Goal: Task Accomplishment & Management: Manage account settings

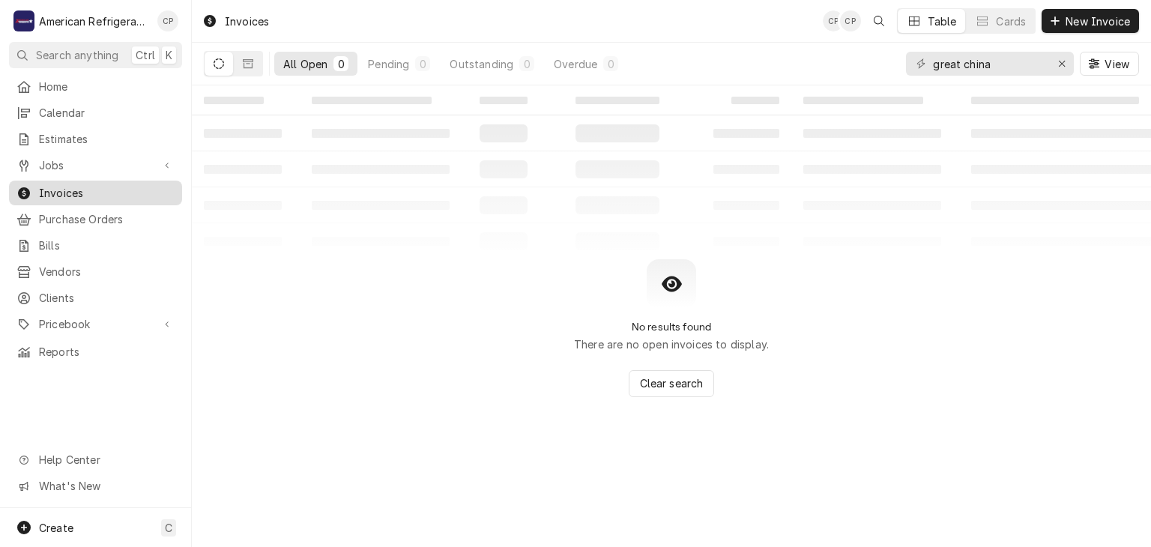
click at [97, 188] on span "Invoices" at bounding box center [107, 193] width 136 height 16
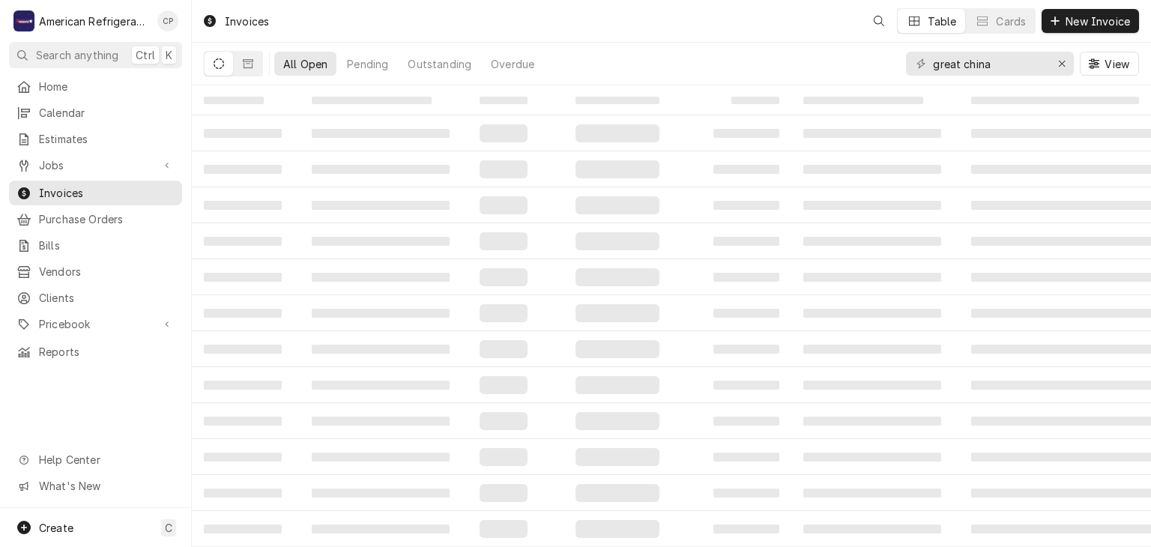
click at [1010, 63] on input "great china" at bounding box center [989, 64] width 112 height 24
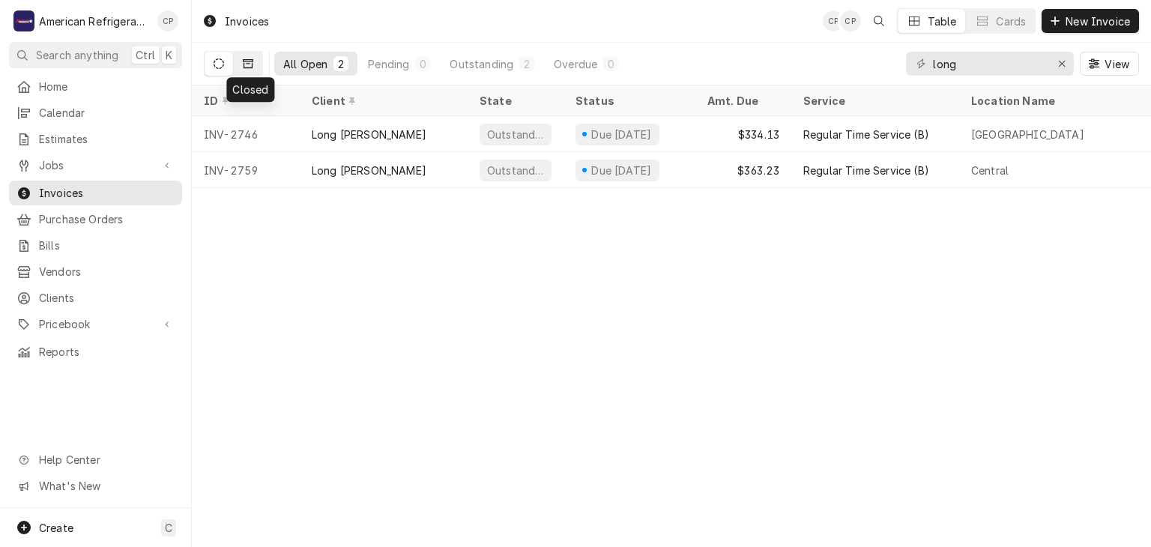
type input "long"
click at [253, 69] on button "Dynamic Content Wrapper" at bounding box center [248, 64] width 28 height 24
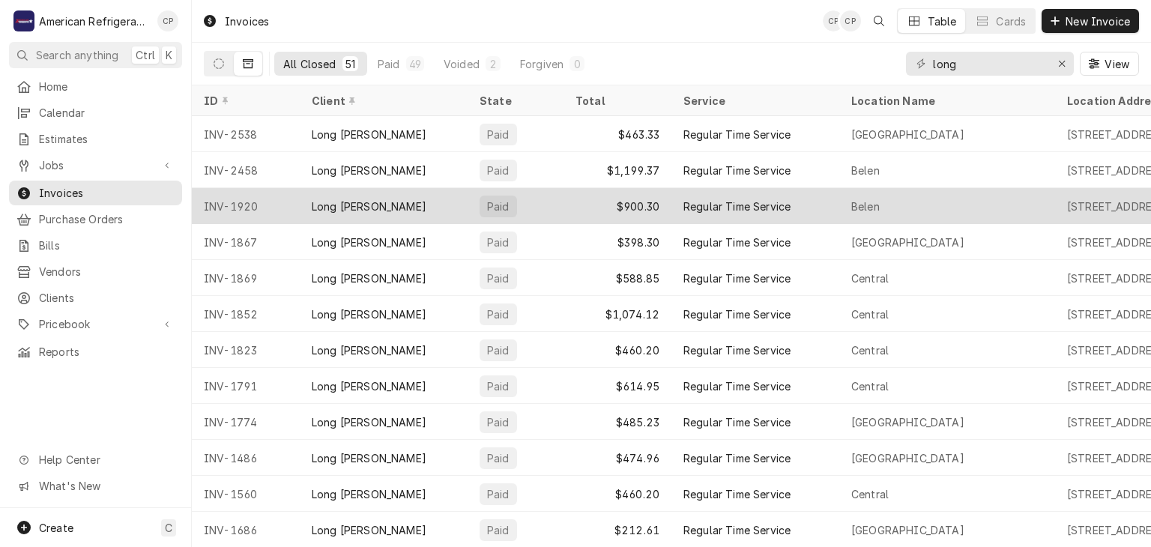
click at [249, 203] on div "INV-1920" at bounding box center [246, 206] width 108 height 36
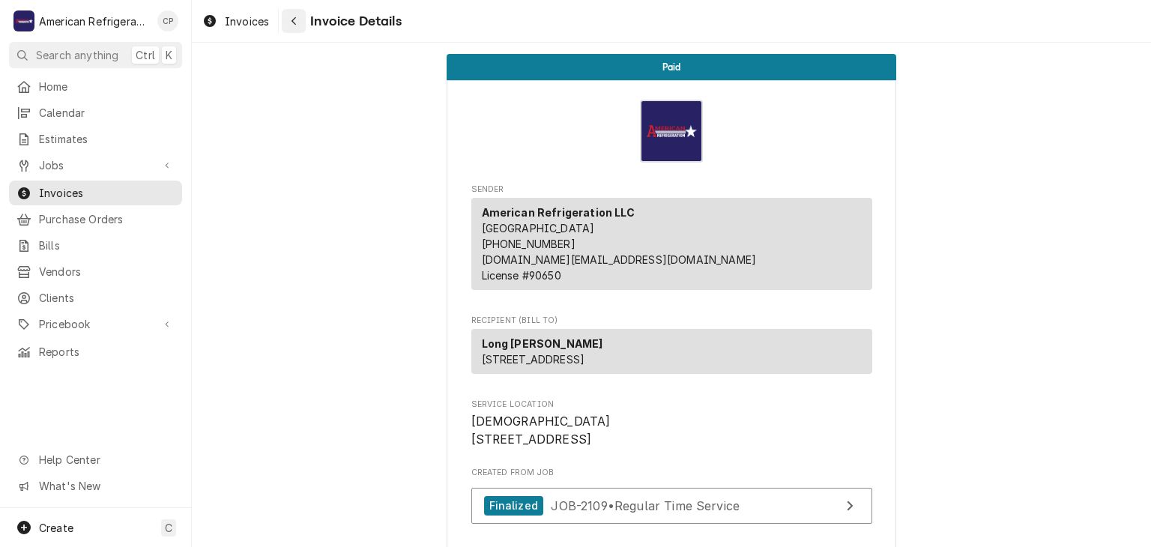
click at [291, 18] on icon "Navigate back" at bounding box center [294, 21] width 7 height 10
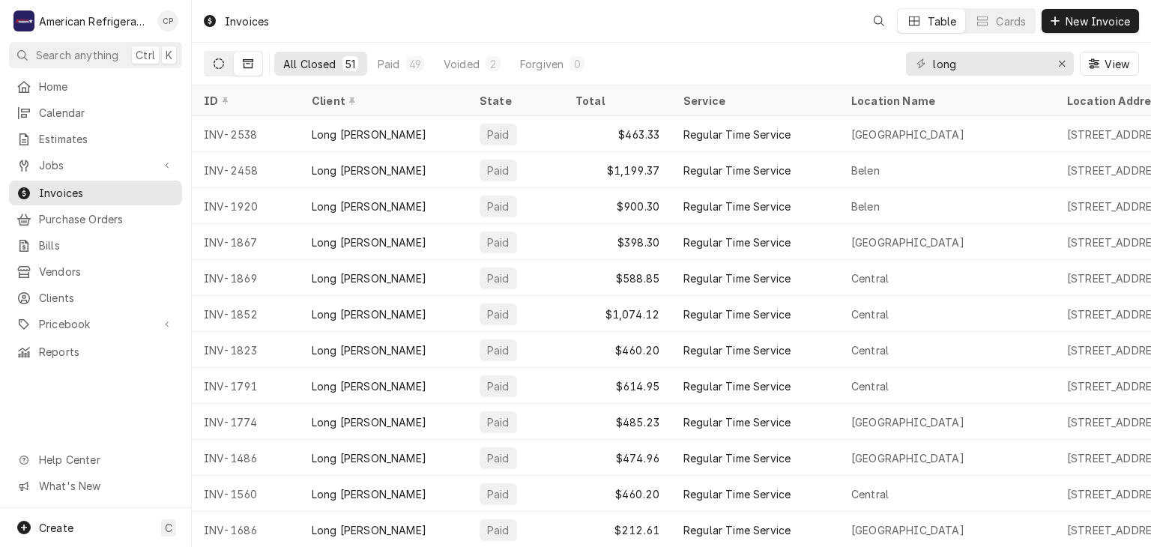
click at [220, 64] on icon "Dynamic Content Wrapper" at bounding box center [219, 63] width 10 height 10
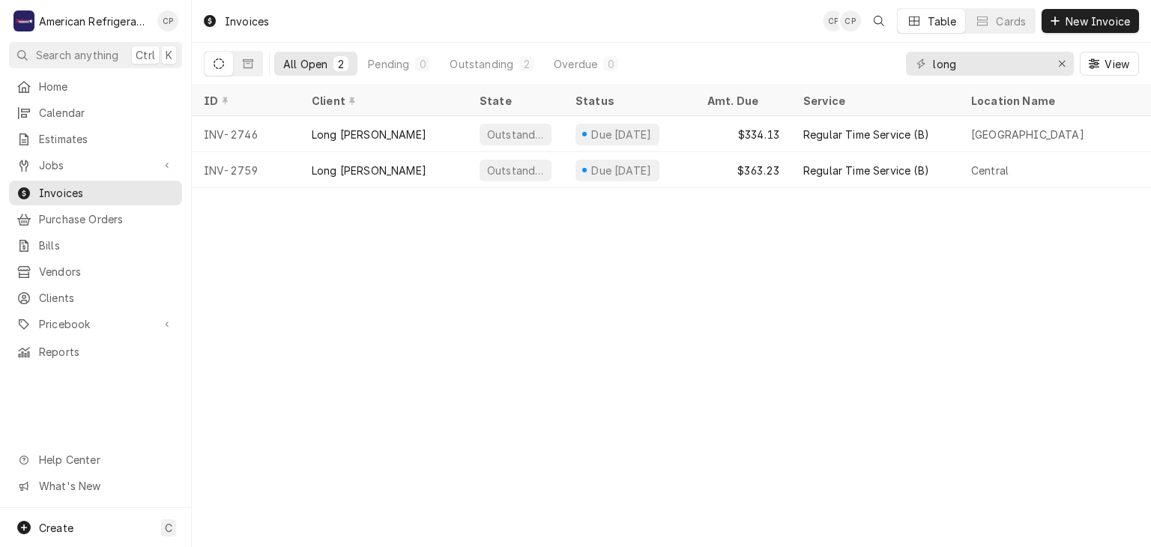
click at [300, 27] on div "Invoices CP CP Table Cards New Invoice" at bounding box center [671, 21] width 959 height 42
click at [980, 64] on input "long" at bounding box center [989, 64] width 112 height 24
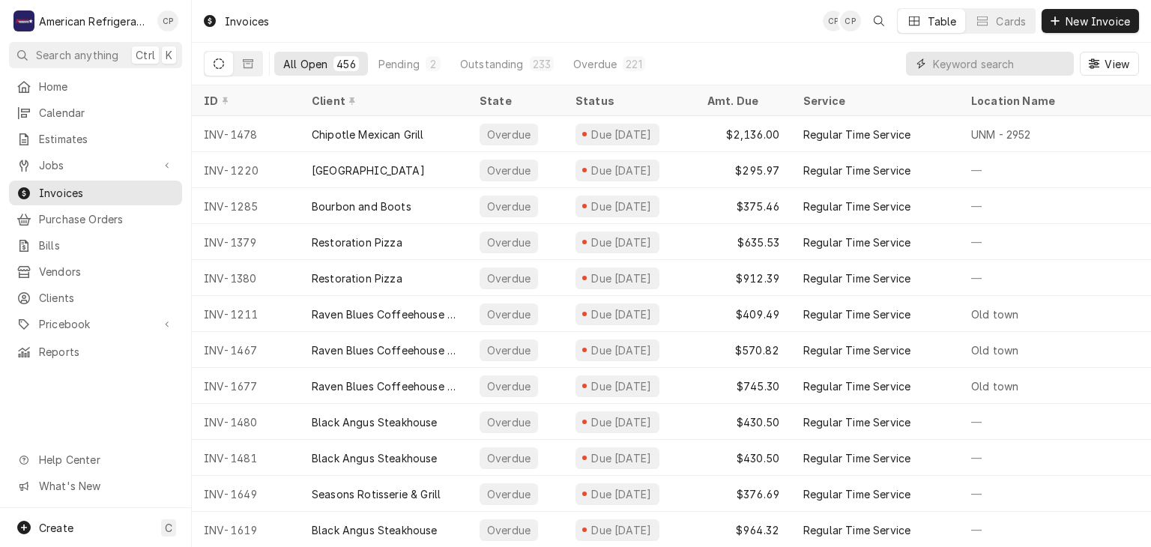
click at [995, 65] on input "Dynamic Content Wrapper" at bounding box center [999, 64] width 133 height 24
click at [968, 65] on input "Dynamic Content Wrapper" at bounding box center [999, 64] width 133 height 24
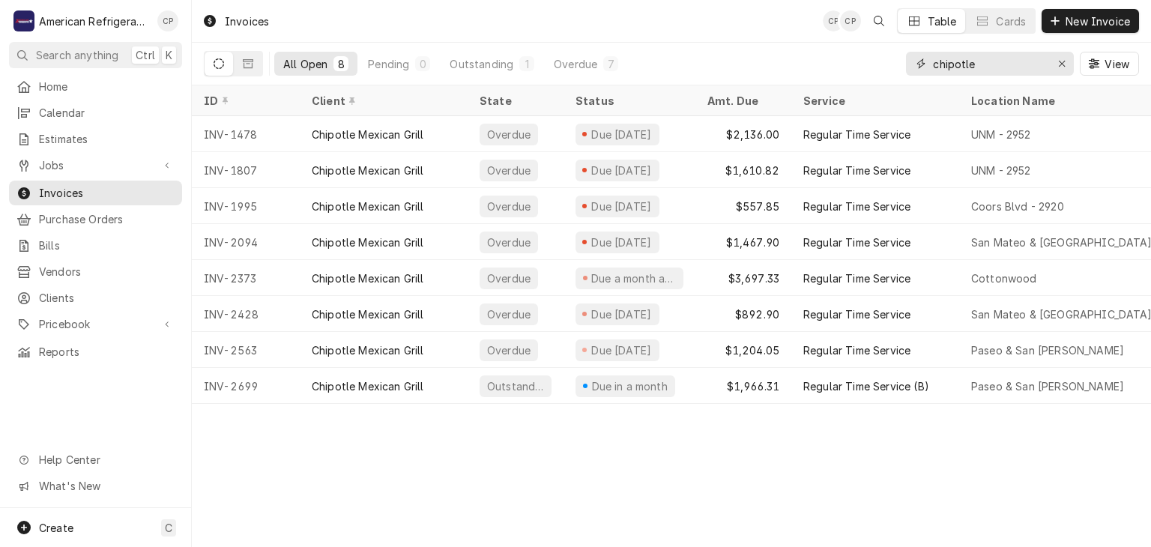
type input "chipotle"
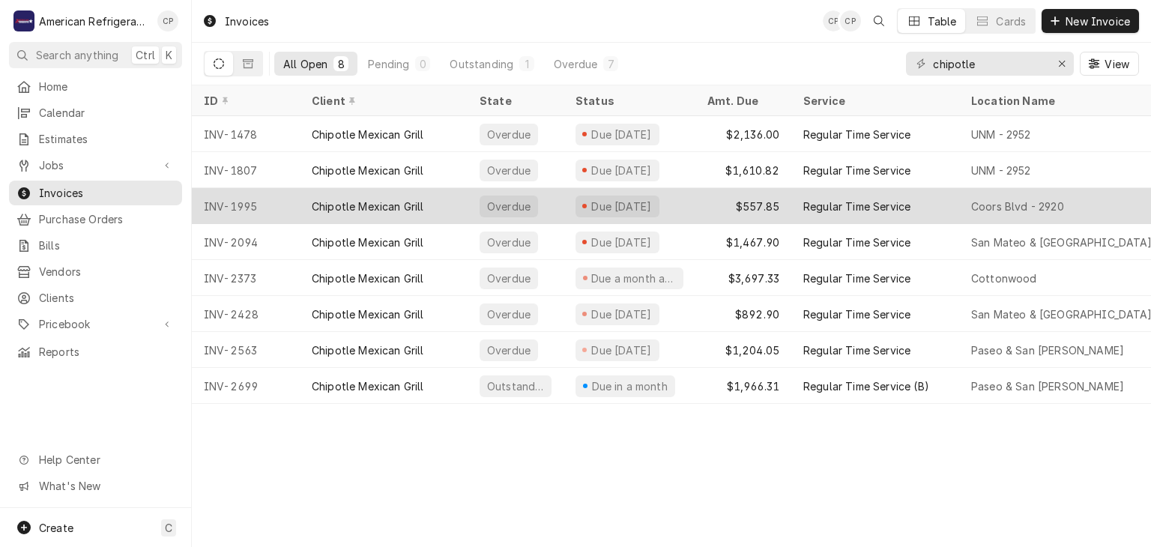
click at [317, 202] on div "Chipotle Mexican Grill" at bounding box center [368, 207] width 112 height 16
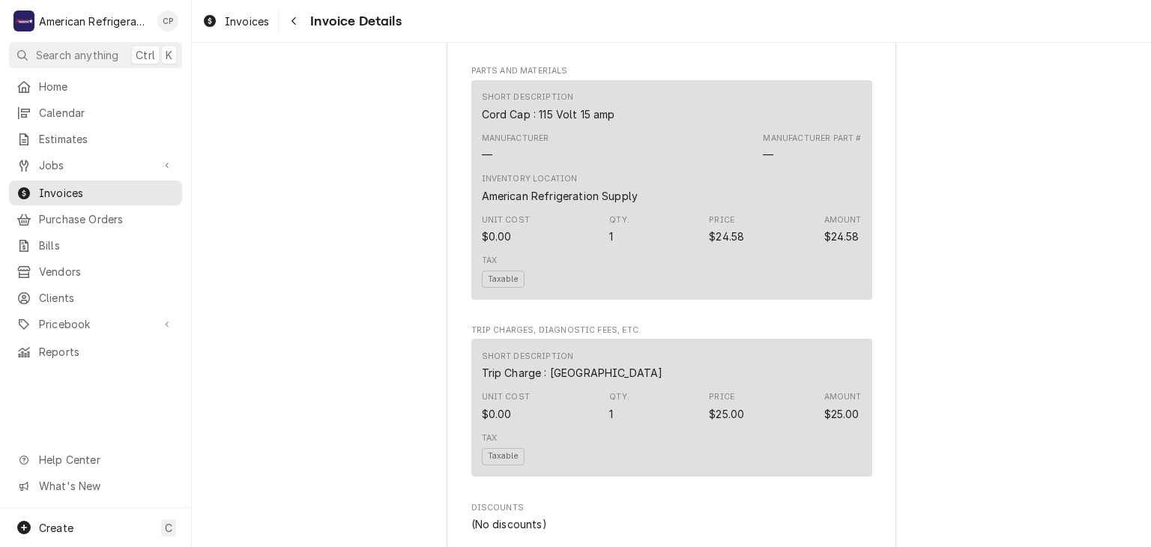
scroll to position [2037, 0]
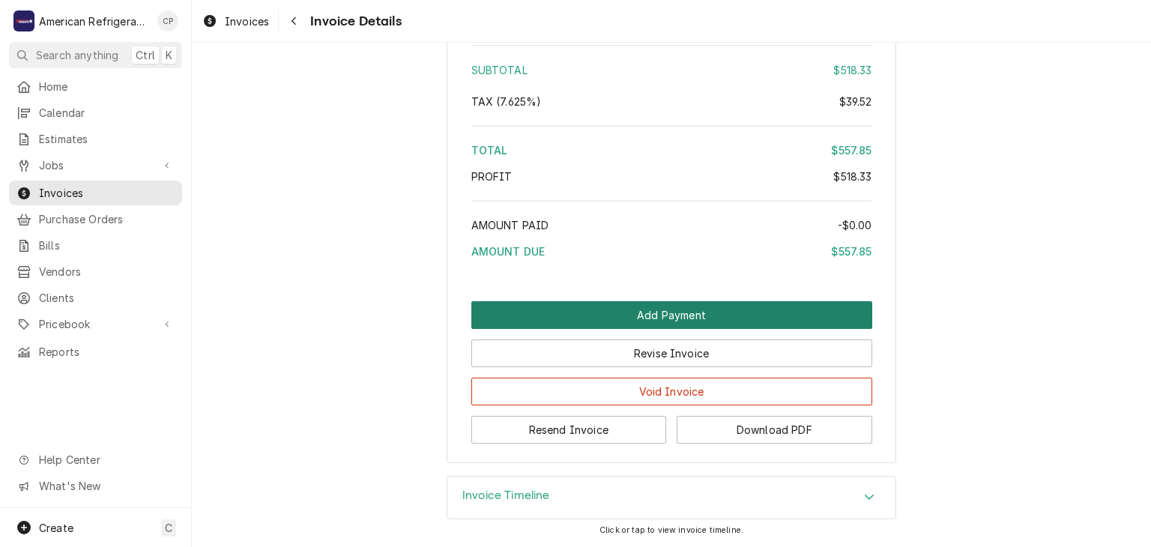
click at [599, 312] on button "Add Payment" at bounding box center [671, 315] width 401 height 28
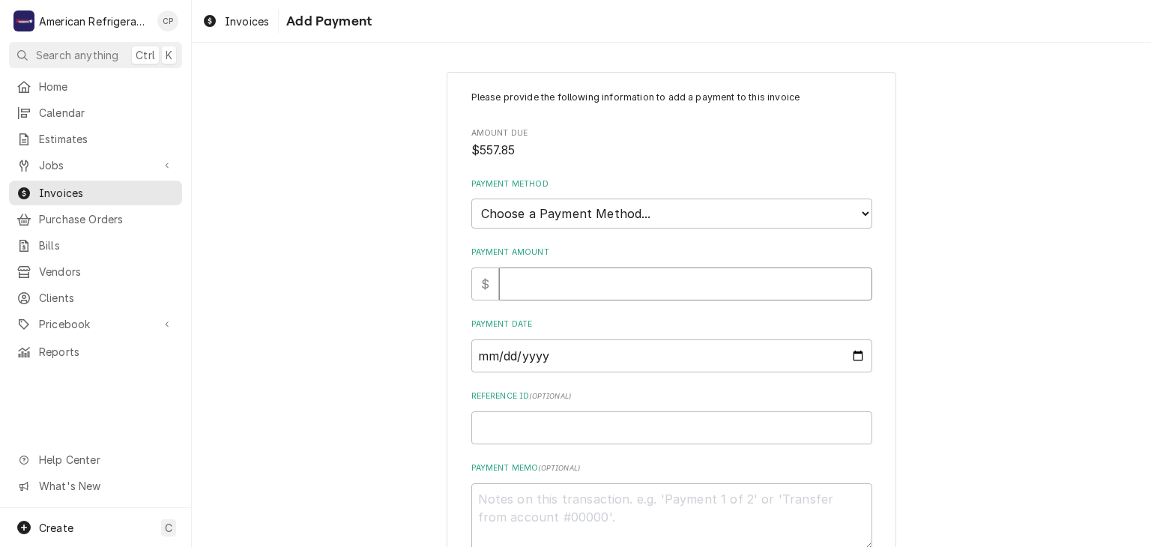
click at [617, 277] on input "Payment Amount" at bounding box center [685, 284] width 373 height 33
type textarea "x"
type input "5"
type textarea "x"
type input "55"
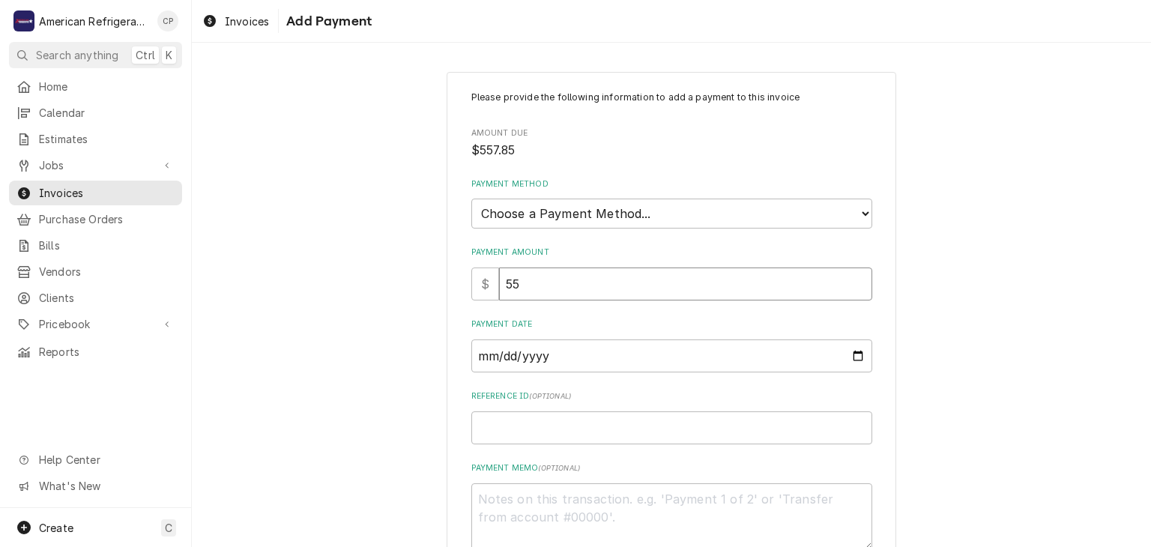
type textarea "x"
type input "557"
type textarea "x"
type input "557.8"
type textarea "x"
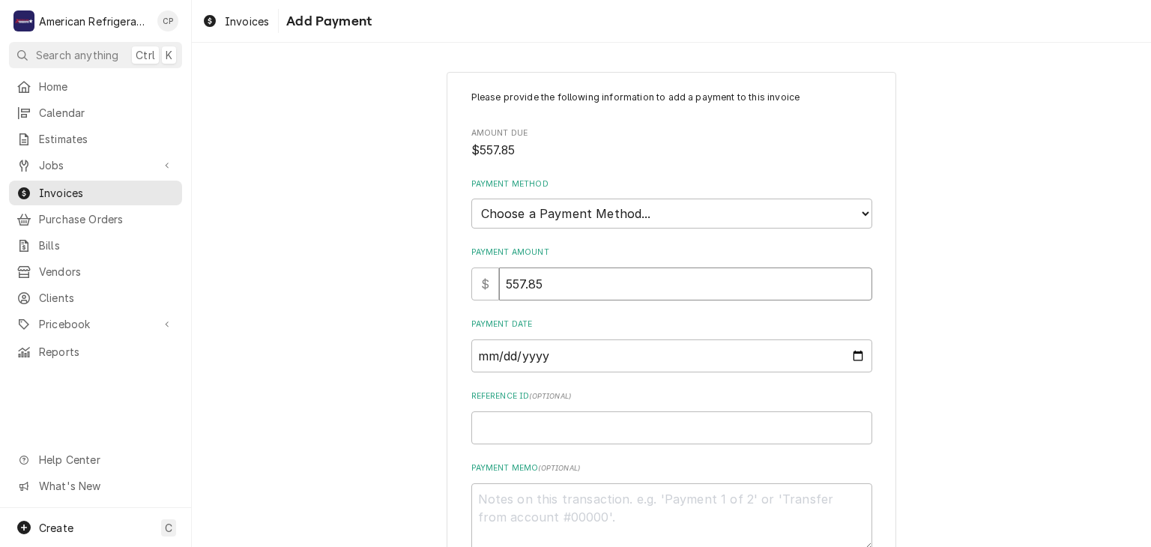
type input "557.85"
click at [706, 203] on select "Choose a Payment Method... Cash Check Credit/Debit Card ACH/eCheck Other" at bounding box center [671, 214] width 401 height 30
select select "2"
click at [471, 199] on select "Choose a Payment Method... Cash Check Credit/Debit Card ACH/eCheck Other" at bounding box center [671, 214] width 401 height 30
click at [856, 355] on input "Payment Date" at bounding box center [671, 356] width 401 height 33
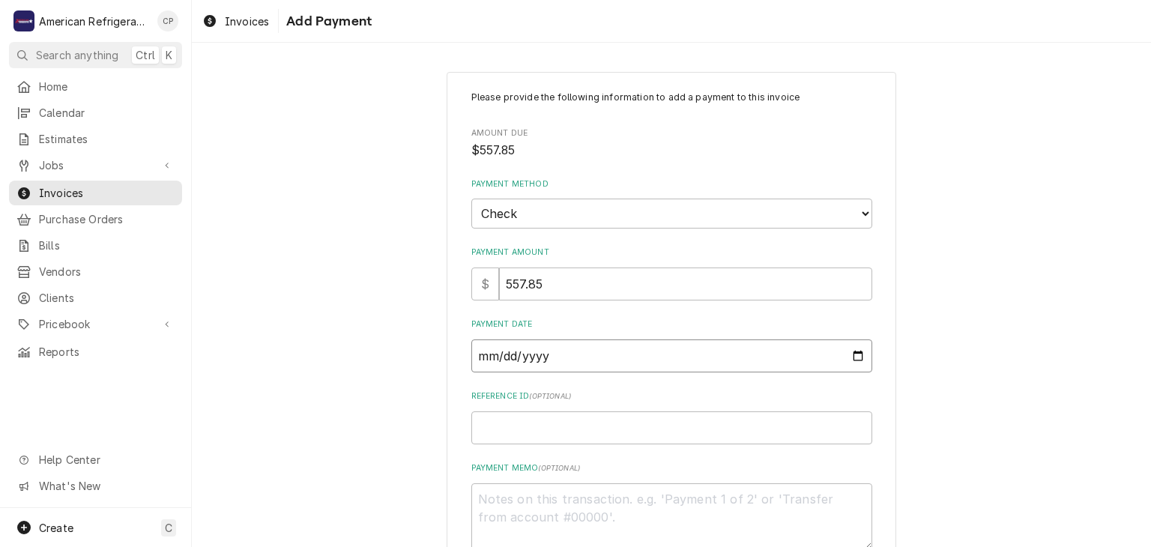
type textarea "x"
type input "2025-09-23"
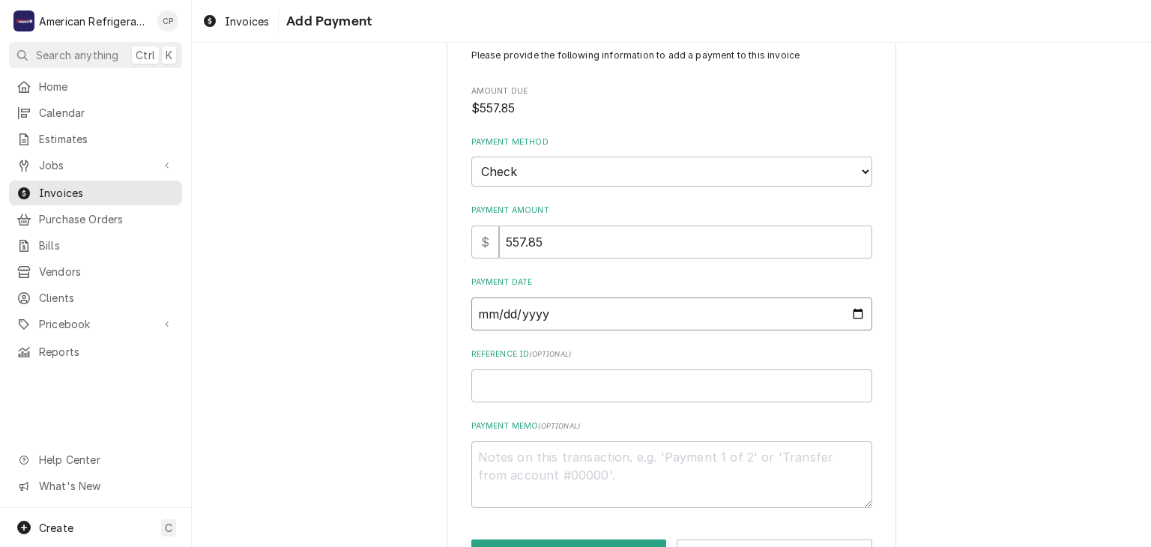
scroll to position [93, 0]
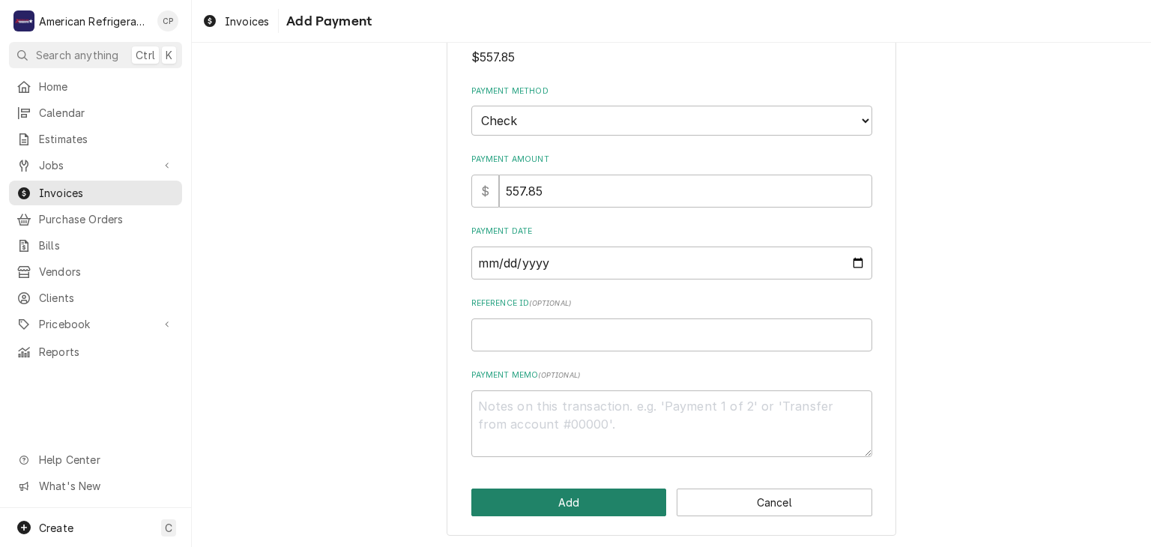
click at [614, 493] on button "Add" at bounding box center [569, 503] width 196 height 28
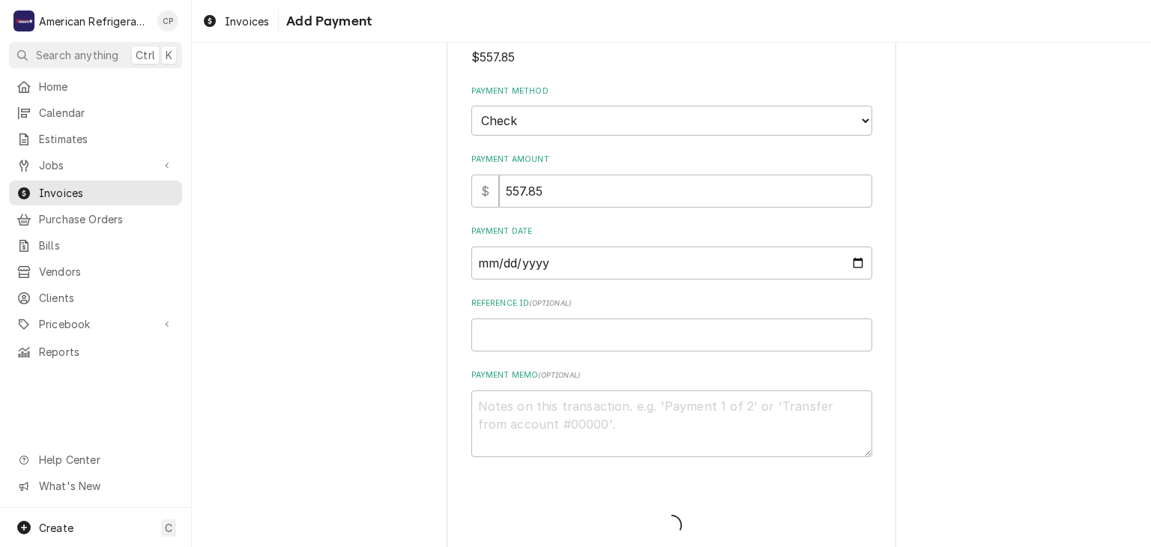
type textarea "x"
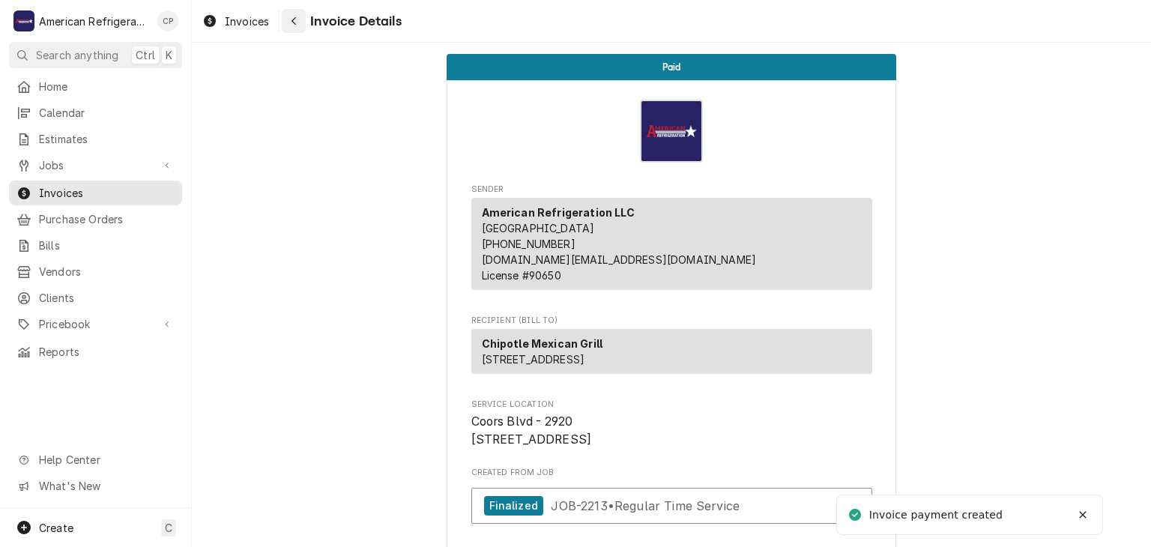
click at [301, 16] on div "Navigate back" at bounding box center [293, 20] width 15 height 15
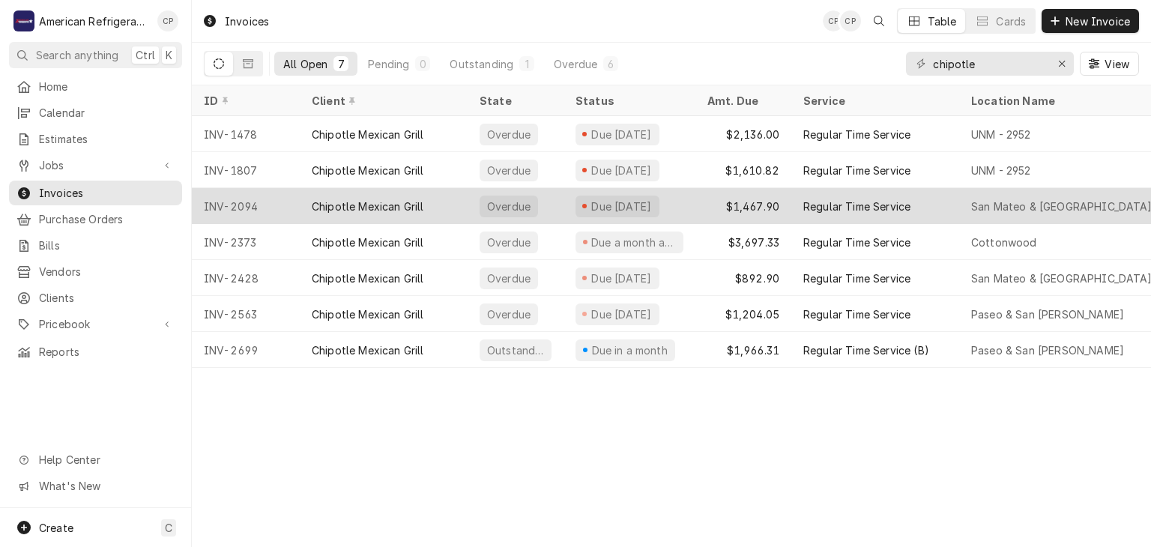
click at [331, 204] on div "Chipotle Mexican Grill" at bounding box center [368, 207] width 112 height 16
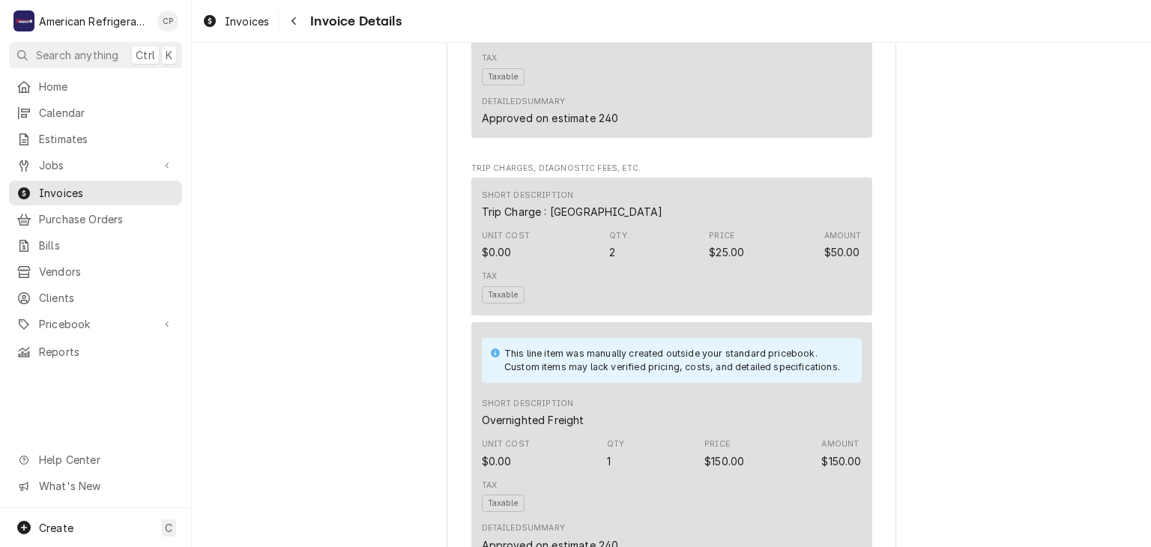
scroll to position [2875, 0]
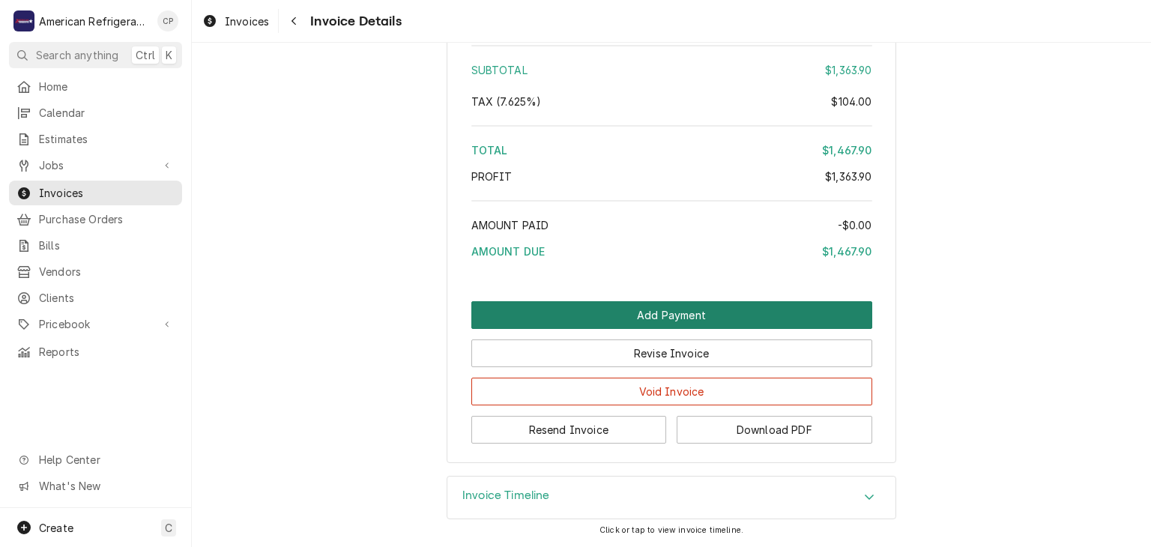
click at [573, 318] on button "Add Payment" at bounding box center [671, 315] width 401 height 28
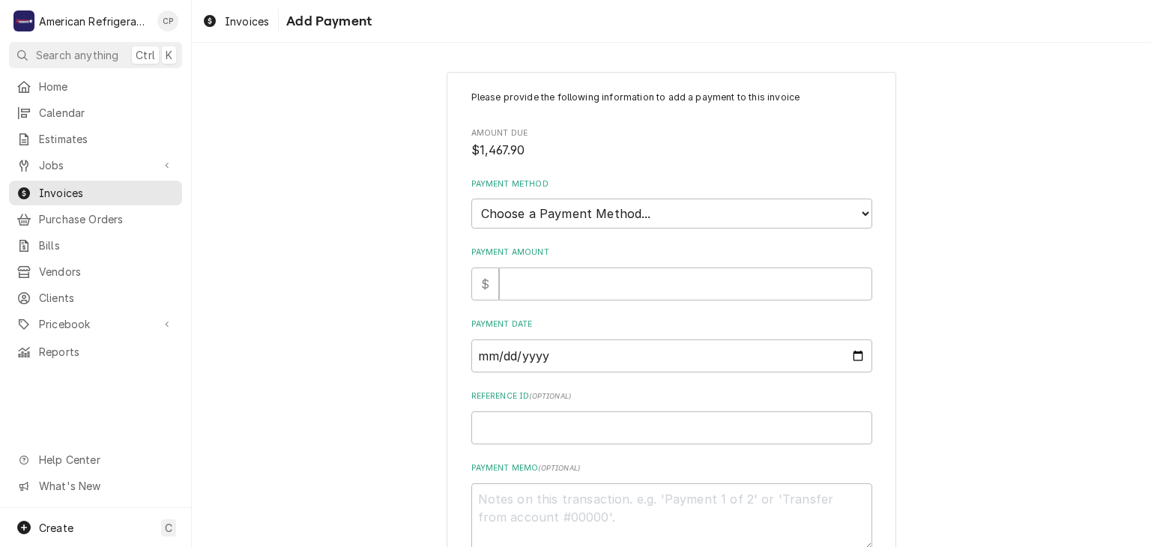
click at [559, 249] on label "Payment Amount" at bounding box center [671, 253] width 401 height 12
click at [559, 268] on input "Payment Amount" at bounding box center [685, 284] width 373 height 33
click at [558, 271] on input "Payment Amount" at bounding box center [685, 284] width 373 height 33
type textarea "x"
type input "1"
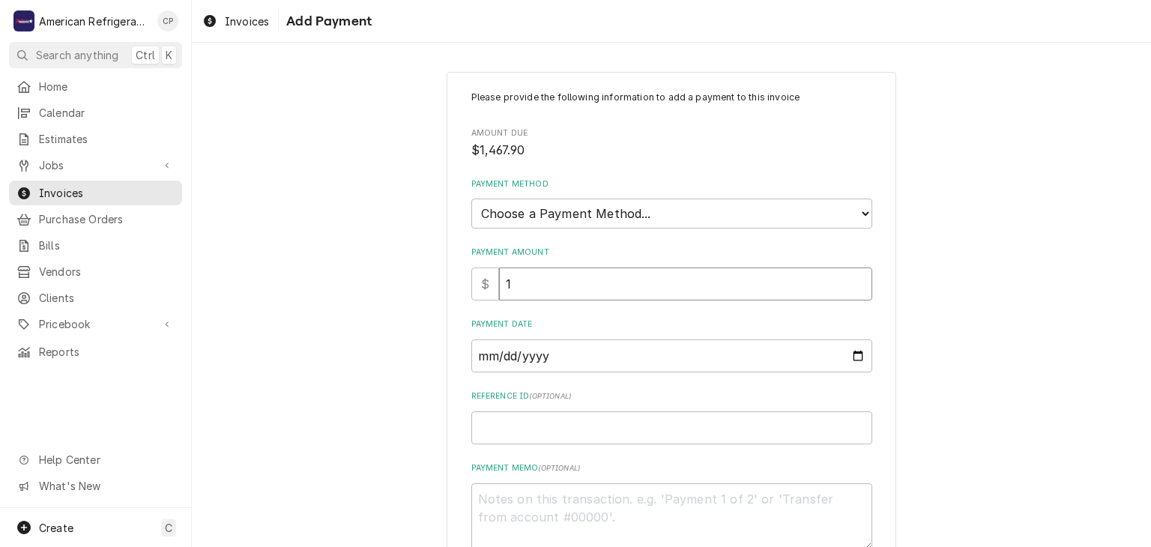
type textarea "x"
type input "14"
type textarea "x"
type input "146"
type textarea "x"
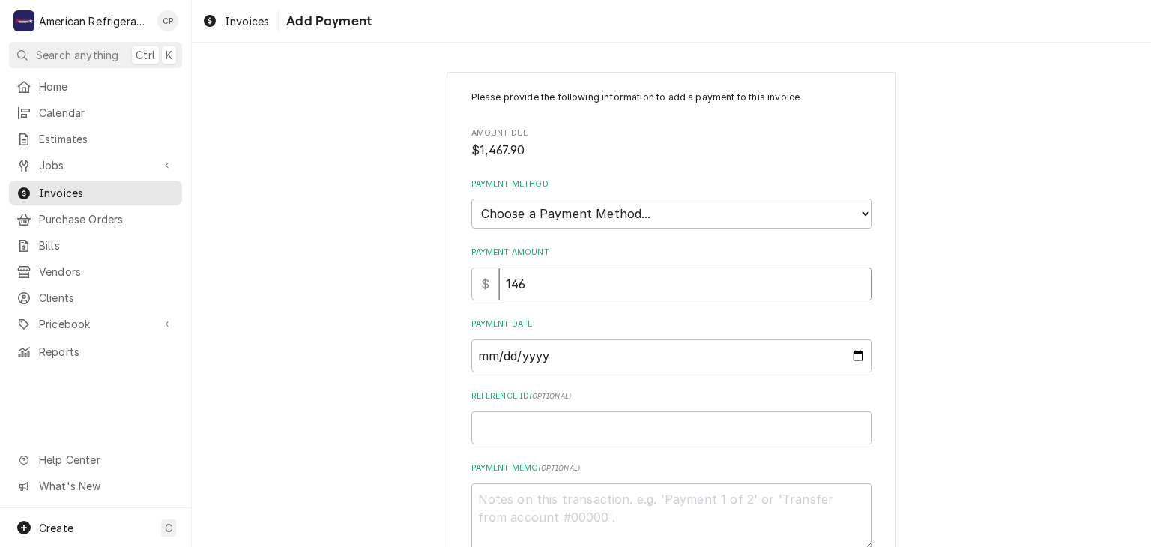
type input "1467"
type textarea "x"
type input "1467.9"
type textarea "x"
type input "1467.90"
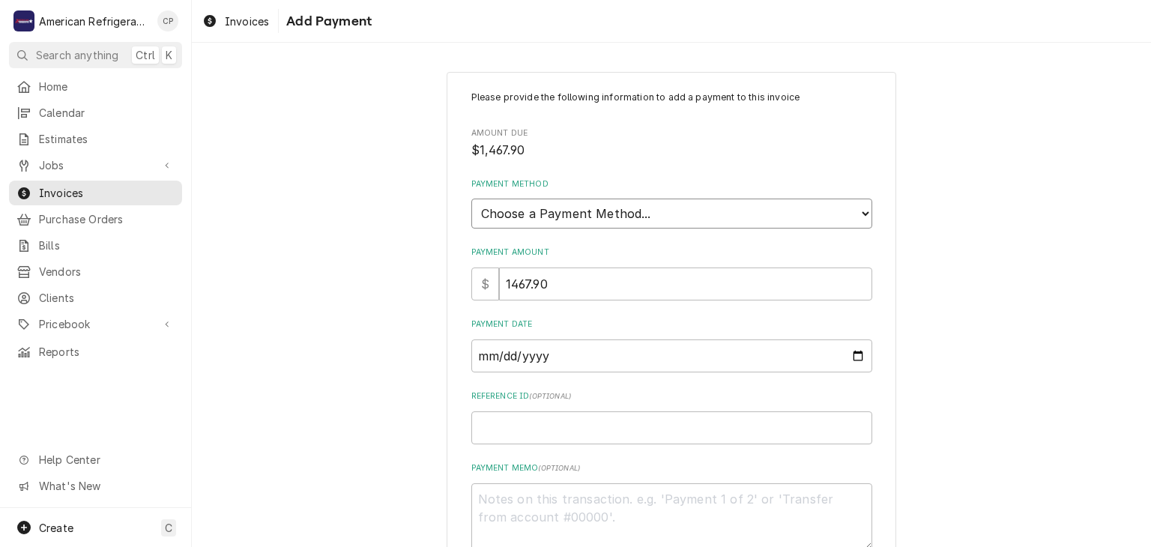
click at [574, 220] on select "Choose a Payment Method... Cash Check Credit/Debit Card ACH/eCheck Other" at bounding box center [671, 214] width 401 height 30
select select "2"
click at [471, 199] on select "Choose a Payment Method... Cash Check Credit/Debit Card ACH/eCheck Other" at bounding box center [671, 214] width 401 height 30
click at [860, 357] on input "Payment Date" at bounding box center [671, 356] width 401 height 33
type textarea "x"
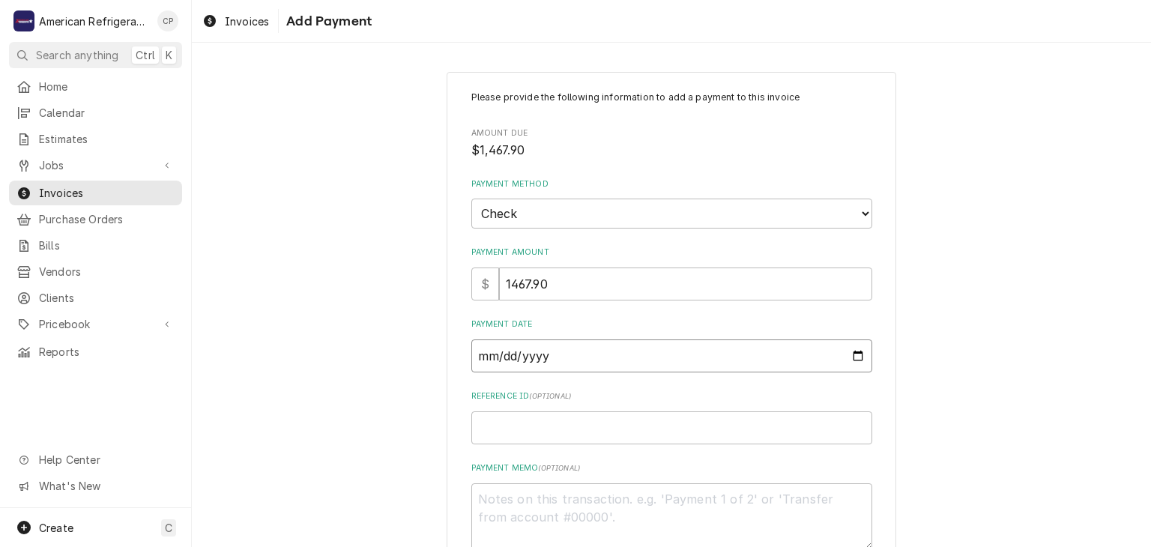
type input "2025-09-23"
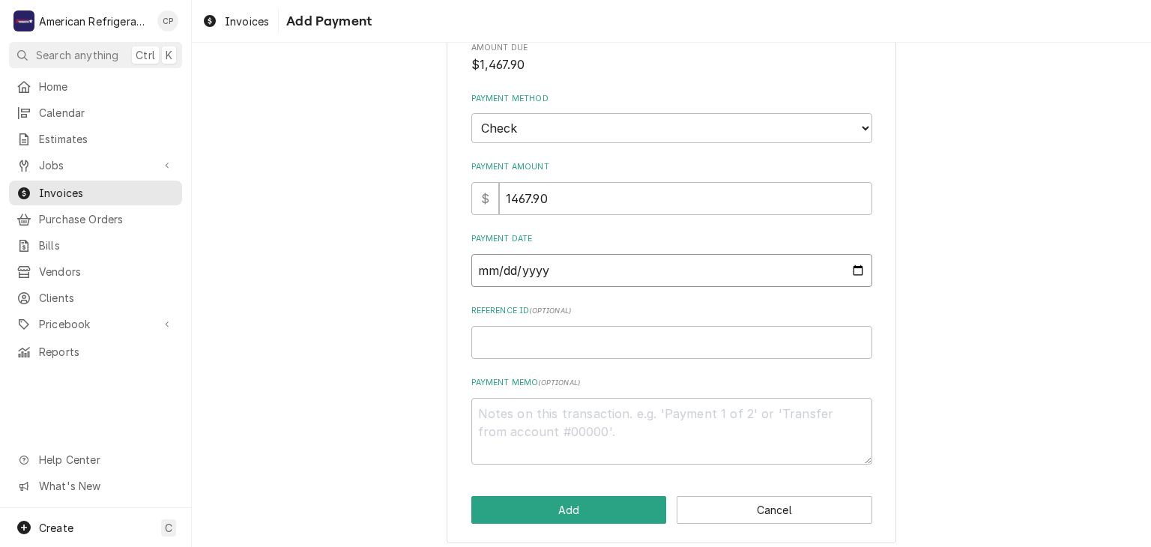
scroll to position [93, 0]
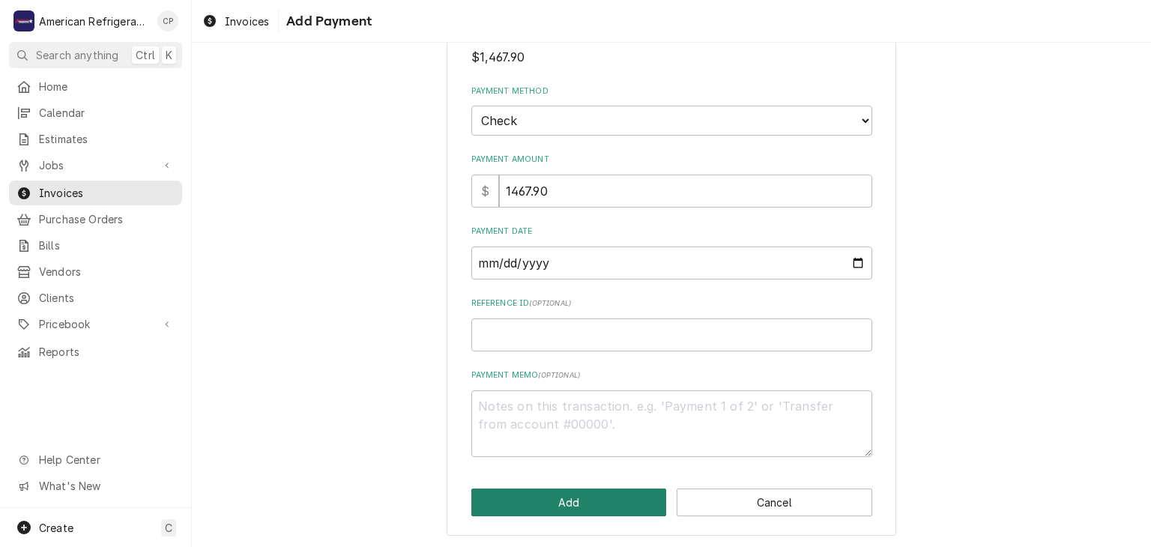
click at [579, 503] on button "Add" at bounding box center [569, 503] width 196 height 28
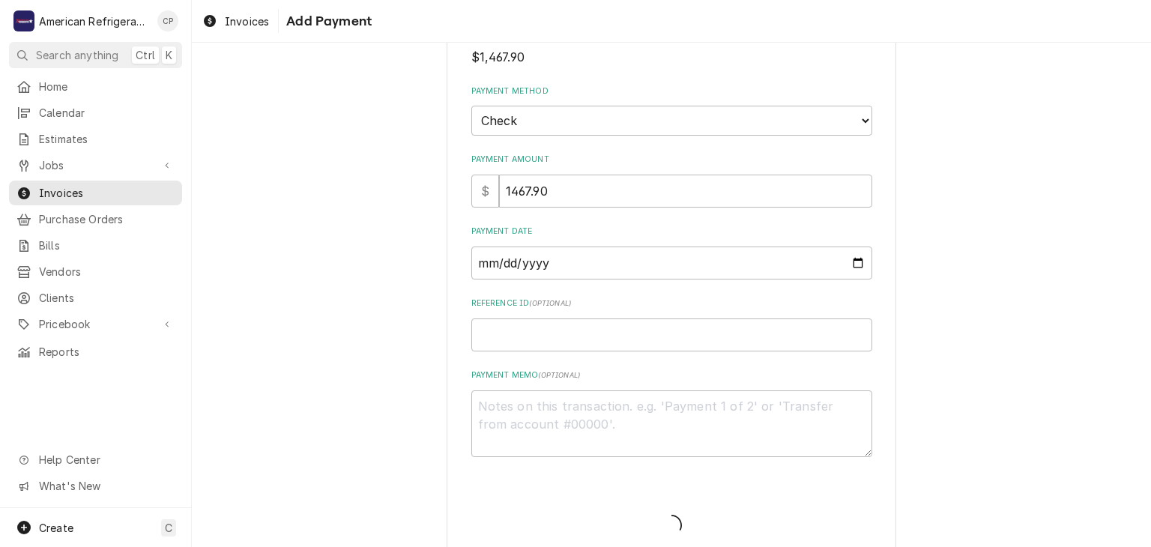
type textarea "x"
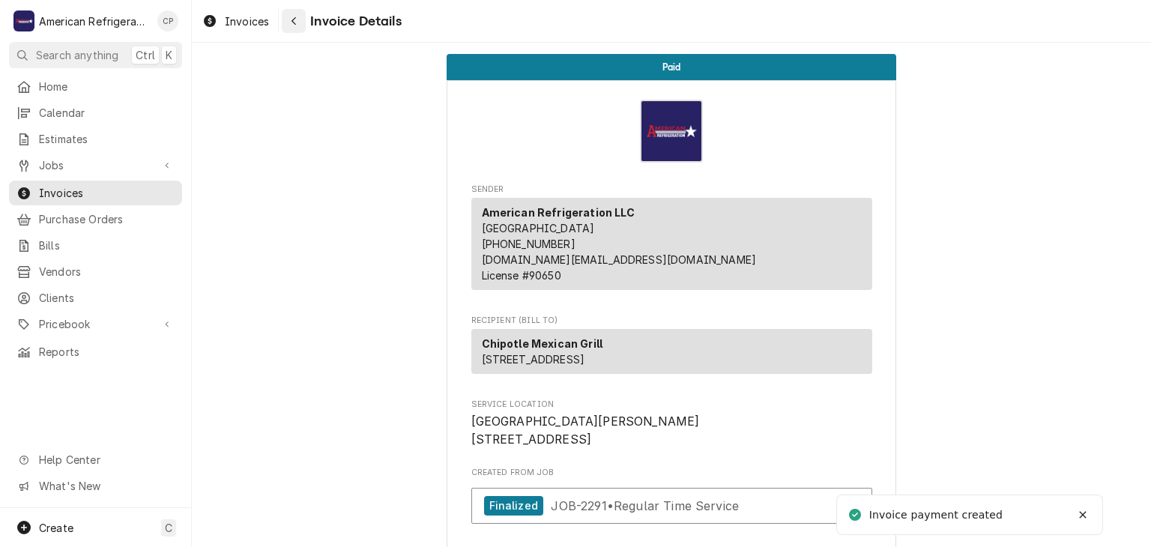
click at [293, 25] on icon "Navigate back" at bounding box center [294, 21] width 7 height 10
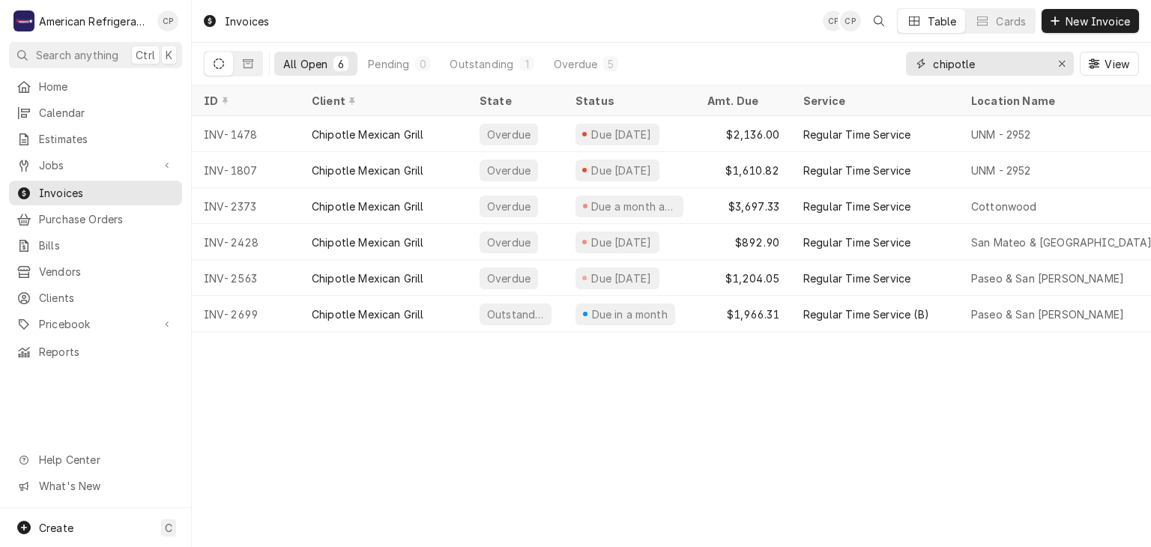
click at [1025, 73] on input "chipotle" at bounding box center [989, 64] width 112 height 24
click at [1011, 67] on input "chipotle" at bounding box center [989, 64] width 112 height 24
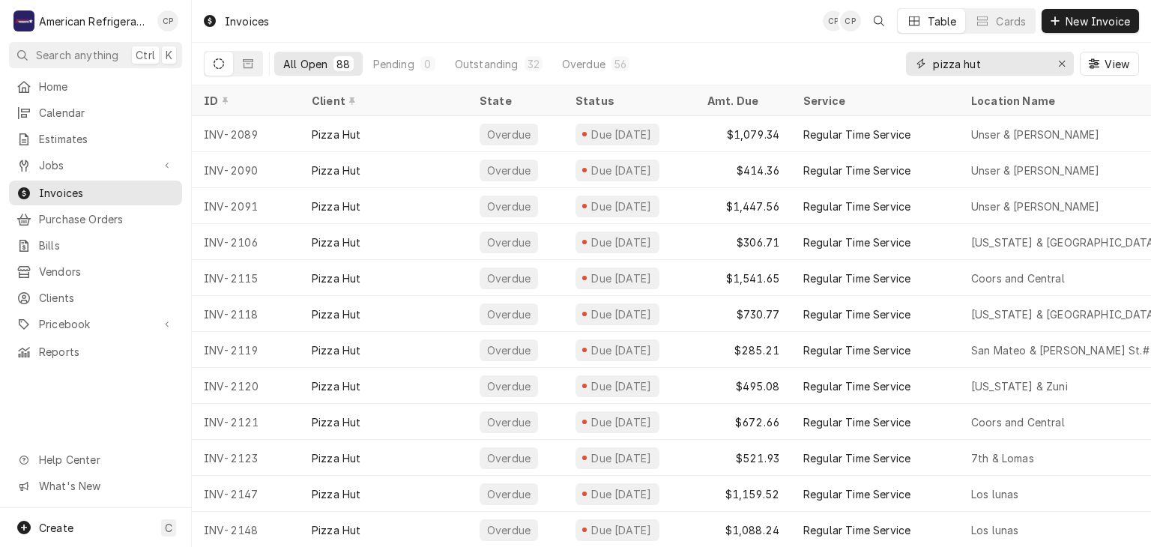
type input "pizza hut"
